Goal: Task Accomplishment & Management: Manage account settings

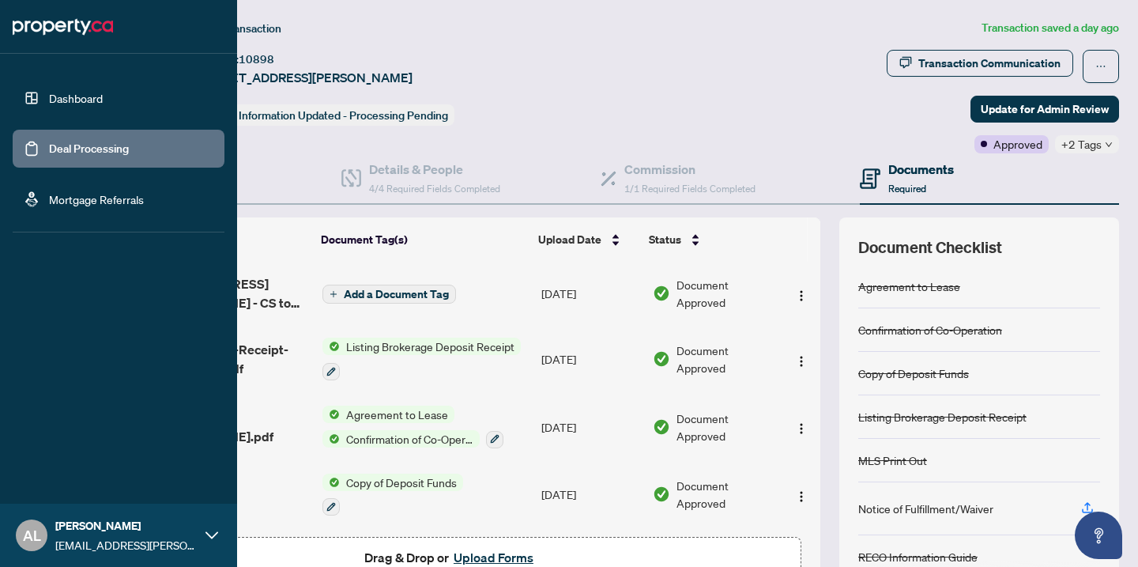
click at [93, 91] on link "Dashboard" at bounding box center [76, 98] width 54 height 14
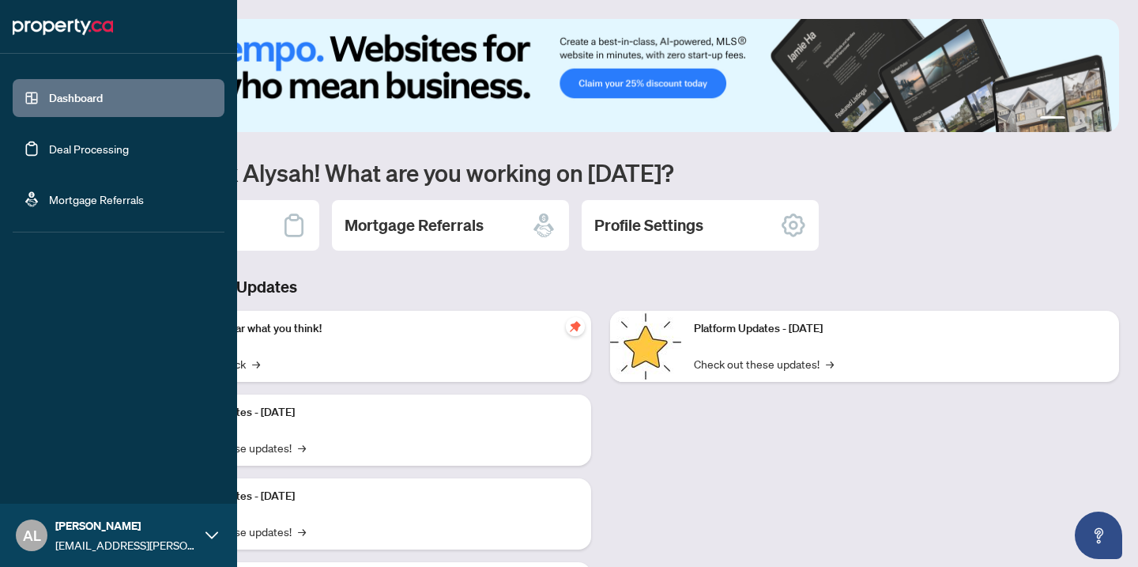
click at [59, 156] on link "Deal Processing" at bounding box center [89, 148] width 80 height 14
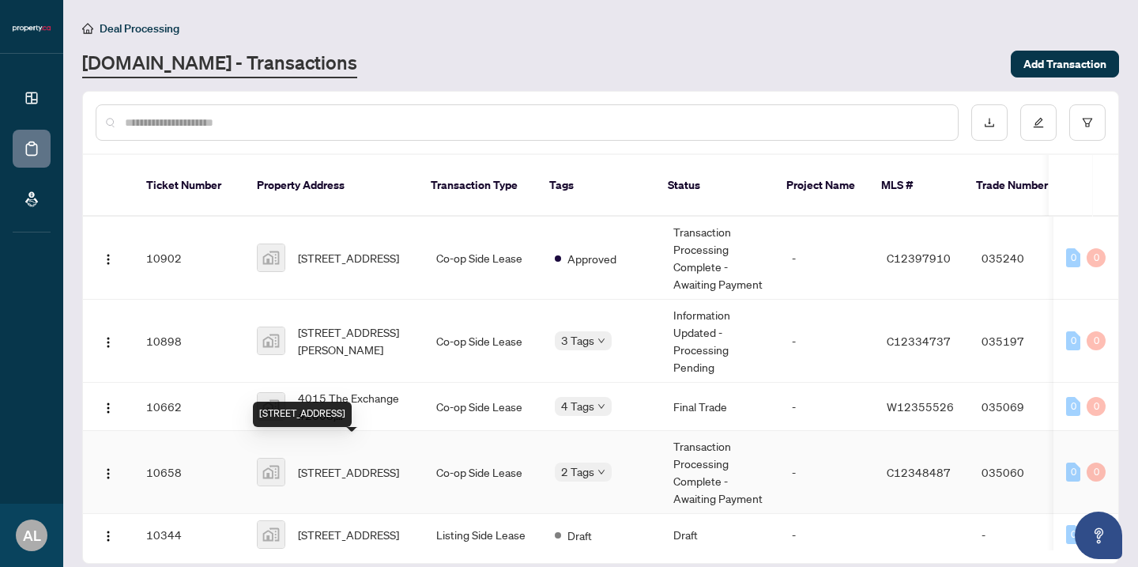
click at [333, 463] on span "[STREET_ADDRESS]" at bounding box center [348, 471] width 101 height 17
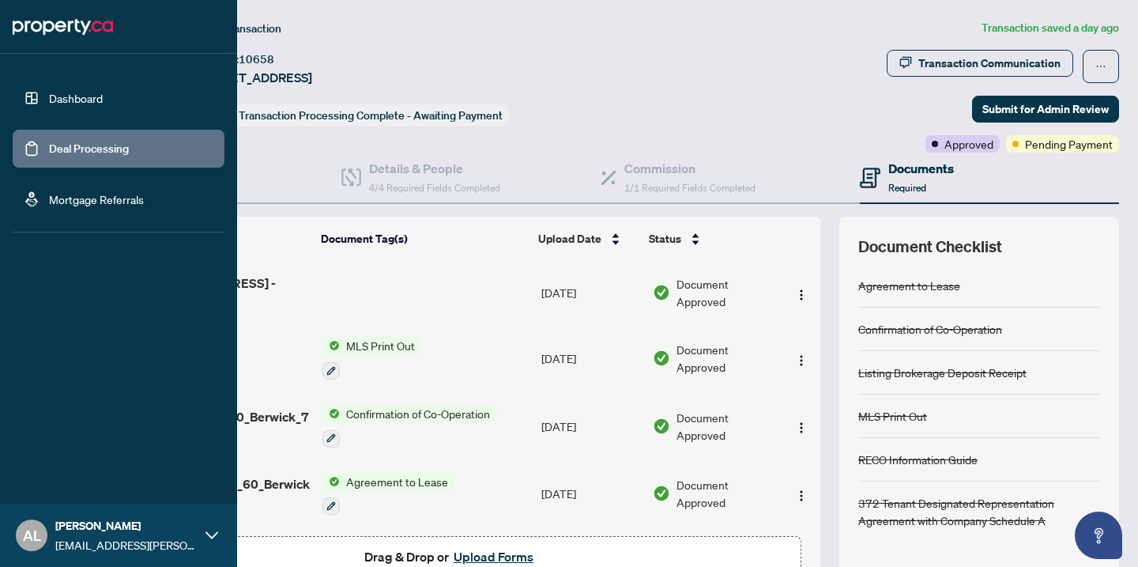
click at [89, 105] on link "Dashboard" at bounding box center [76, 98] width 54 height 14
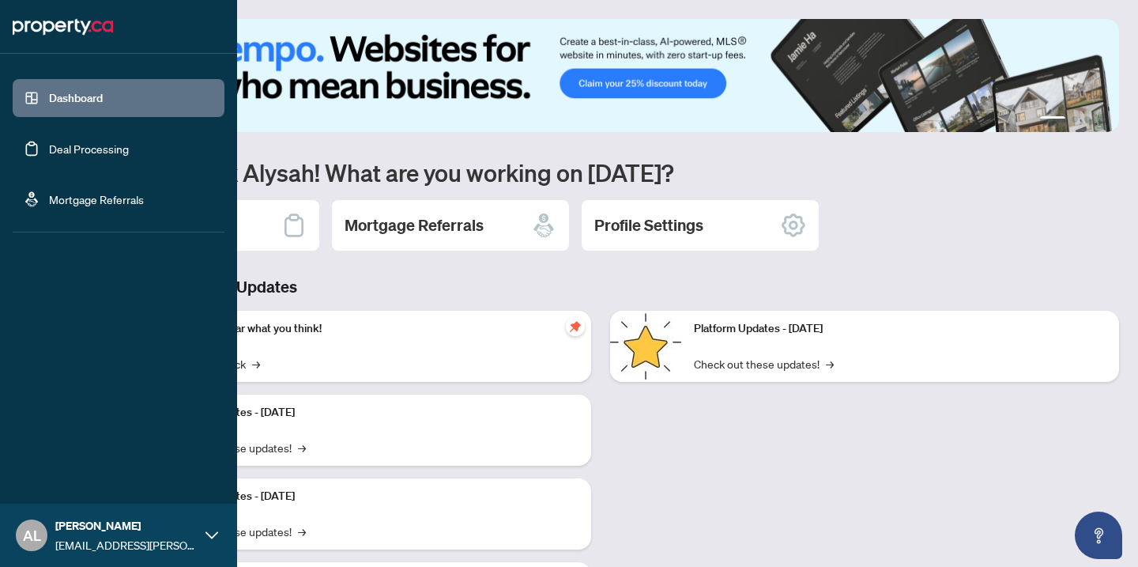
click at [92, 149] on link "Deal Processing" at bounding box center [89, 148] width 80 height 14
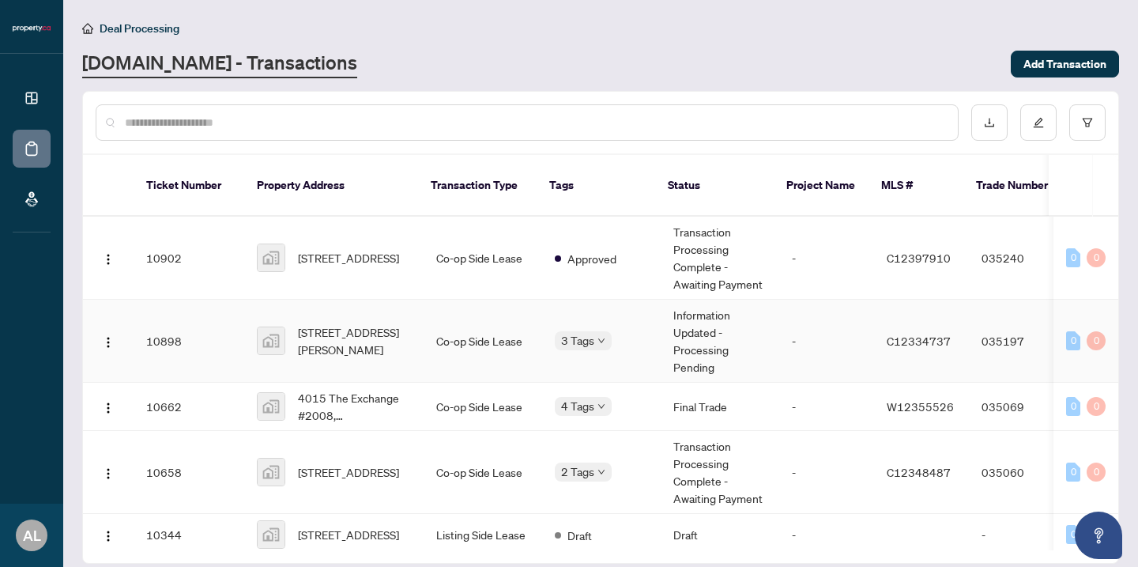
click at [348, 323] on span "[STREET_ADDRESS][PERSON_NAME]" at bounding box center [354, 340] width 113 height 35
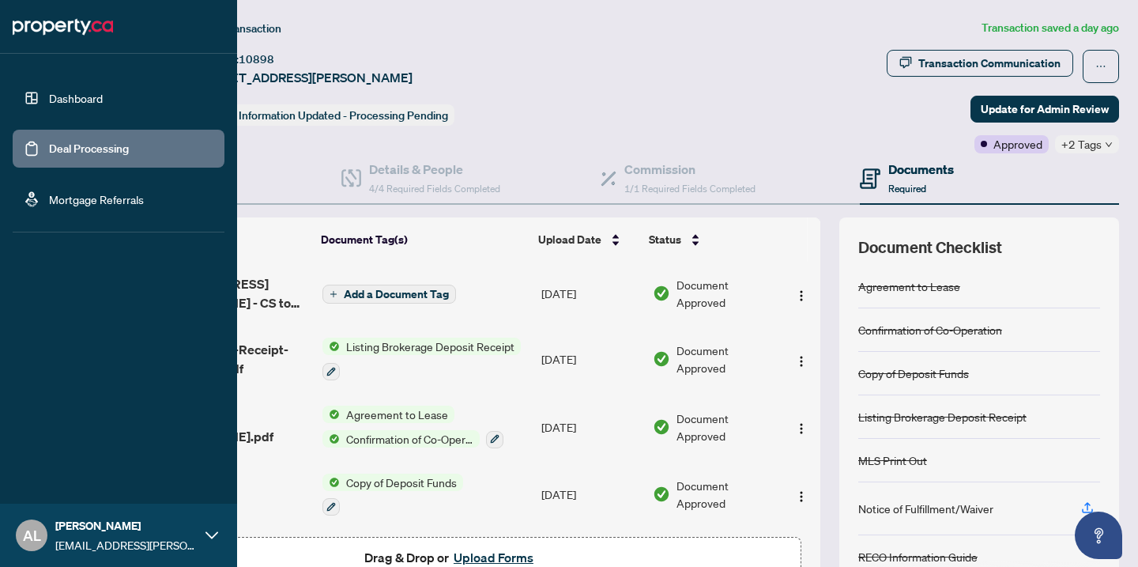
click at [57, 93] on link "Dashboard" at bounding box center [76, 98] width 54 height 14
